Goal: Information Seeking & Learning: Learn about a topic

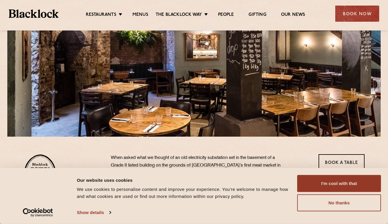
scroll to position [75, 0]
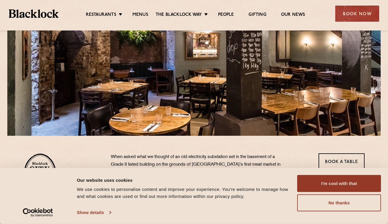
click at [97, 213] on link "Show details" at bounding box center [94, 212] width 34 height 9
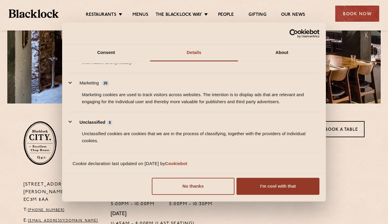
scroll to position [105, 0]
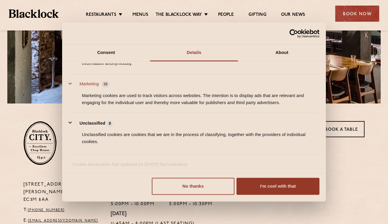
click at [71, 84] on button "Marketing 35" at bounding box center [91, 83] width 44 height 7
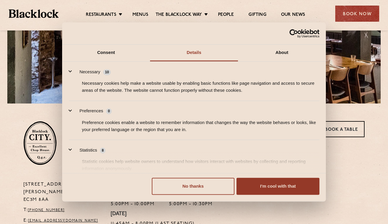
scroll to position [0, 0]
click at [106, 51] on link "Consent" at bounding box center [106, 53] width 88 height 17
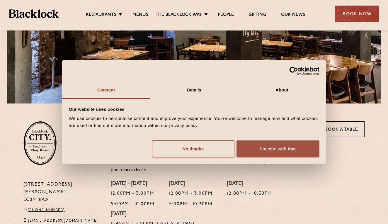
click at [256, 146] on button "I'm cool with that" at bounding box center [278, 149] width 83 height 17
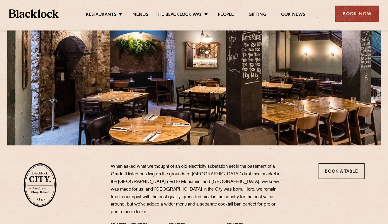
scroll to position [64, 0]
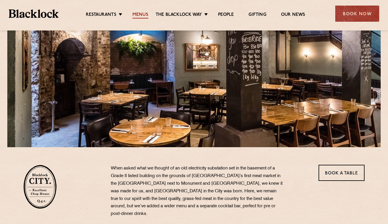
click at [143, 15] on link "Menus" at bounding box center [141, 15] width 16 height 6
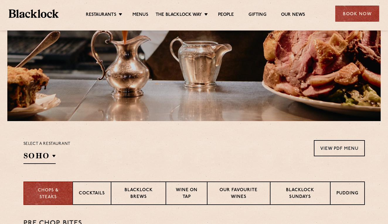
scroll to position [128, 0]
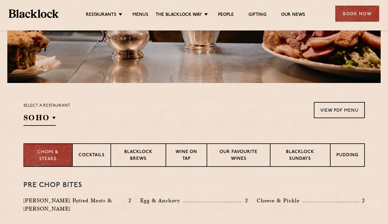
click at [49, 155] on p "Chops & Steaks" at bounding box center [48, 155] width 37 height 13
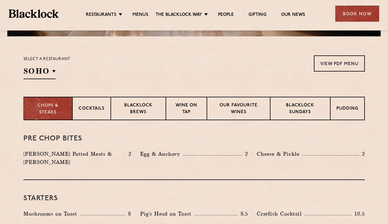
scroll to position [177, 0]
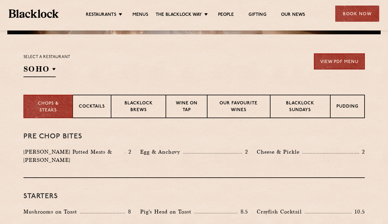
click at [335, 67] on link "View PDF Menu" at bounding box center [339, 61] width 51 height 16
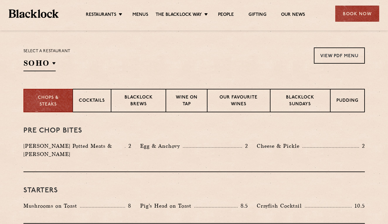
scroll to position [183, 0]
click at [337, 101] on p "Pudding" at bounding box center [348, 100] width 22 height 7
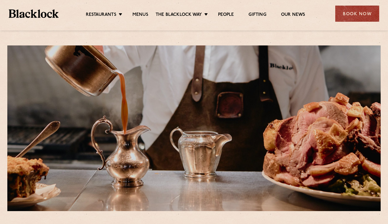
scroll to position [0, 0]
